Goal: Task Accomplishment & Management: Complete application form

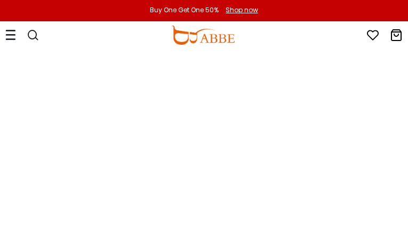
type input "**********"
type input "*********"
type input "**********"
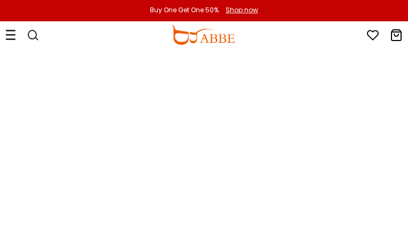
type input "**********"
